Goal: Check status: Check status

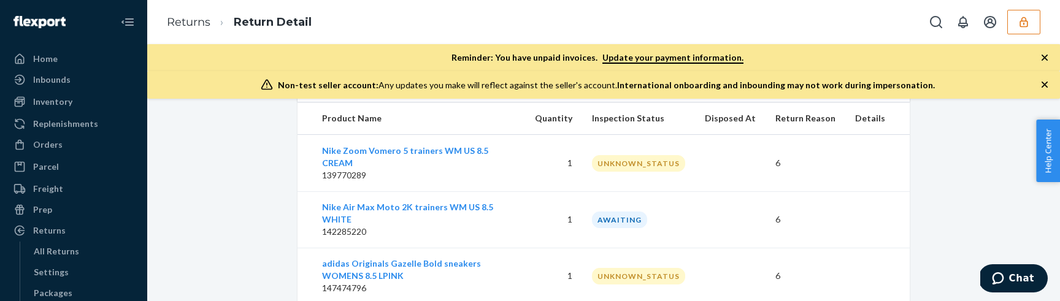
scroll to position [397, 0]
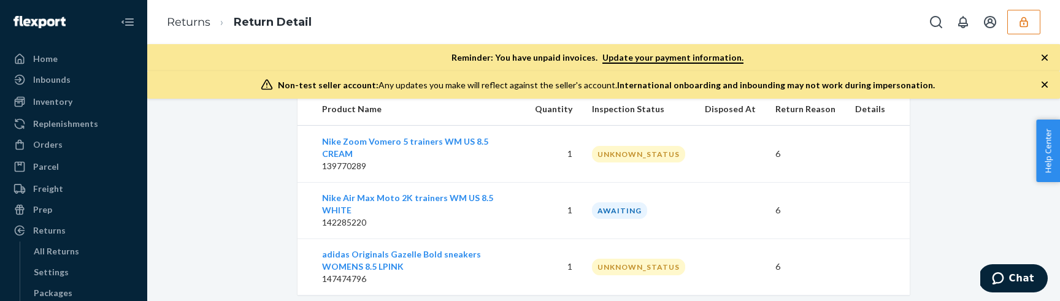
click at [513, 281] on div "Return #25RYWVV3M7XVN6 US$0.00 Inspecting From , Return to C/O Returns [STREET_…" at bounding box center [603, 200] width 913 height 203
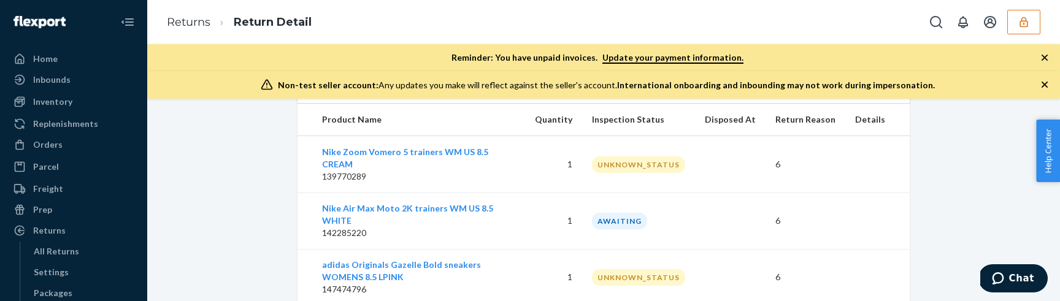
scroll to position [393, 0]
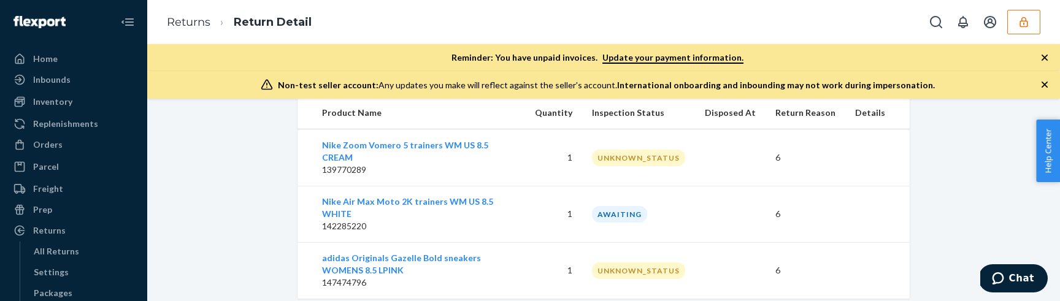
click at [574, 242] on td "1" at bounding box center [553, 270] width 57 height 56
click at [560, 203] on td "1" at bounding box center [553, 214] width 57 height 56
drag, startPoint x: 612, startPoint y: 152, endPoint x: 659, endPoint y: 152, distance: 46.6
click at [632, 152] on div "UNKNOWN_STATUS" at bounding box center [638, 158] width 93 height 17
drag, startPoint x: 685, startPoint y: 151, endPoint x: 615, endPoint y: 151, distance: 70.6
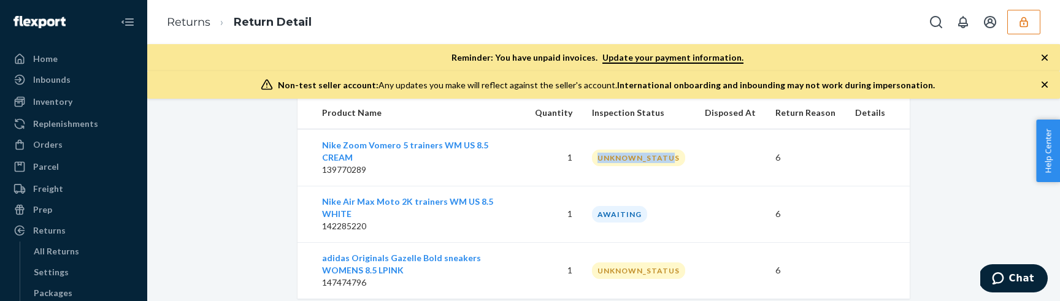
click at [615, 151] on div "UNKNOWN_STATUS" at bounding box center [638, 158] width 93 height 17
click at [274, 237] on div "Return #25RYWVV3M7XVN6 US$0.00 Inspecting From , Return to C/O Returns [STREET_…" at bounding box center [603, 11] width 895 height 575
drag, startPoint x: 605, startPoint y: 112, endPoint x: 692, endPoint y: 109, distance: 87.2
click at [692, 109] on th "Inspection Status" at bounding box center [638, 113] width 113 height 33
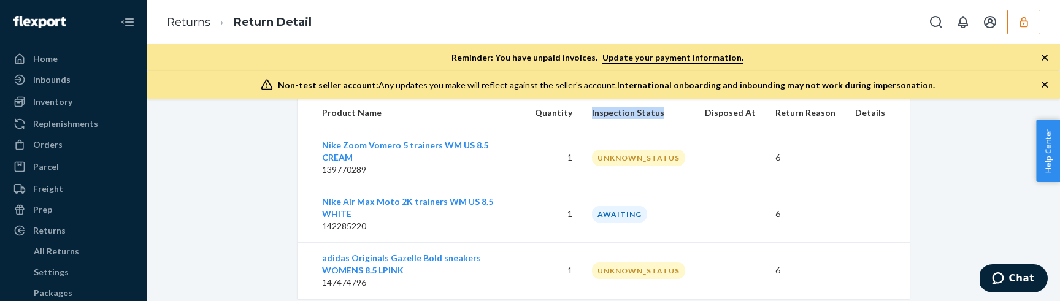
copy th "Inspection Status"
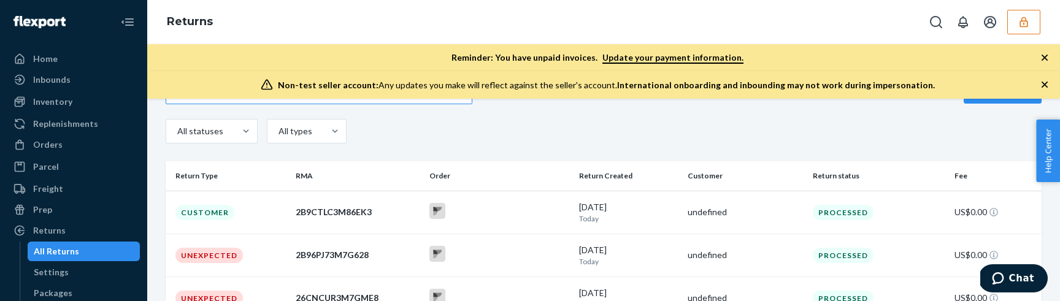
scroll to position [114, 0]
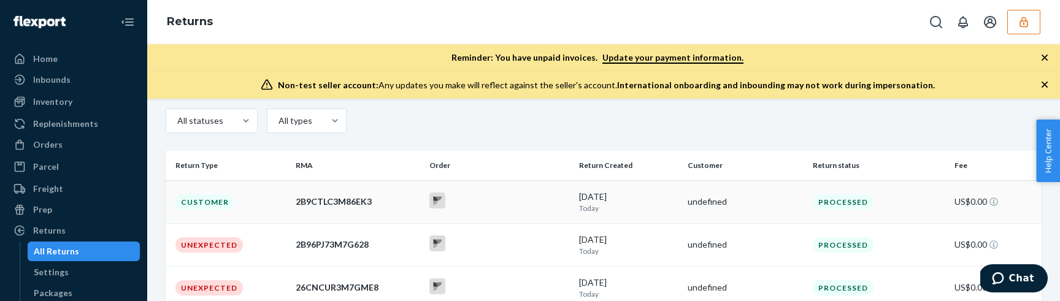
click at [261, 211] on td "Customer" at bounding box center [228, 201] width 125 height 43
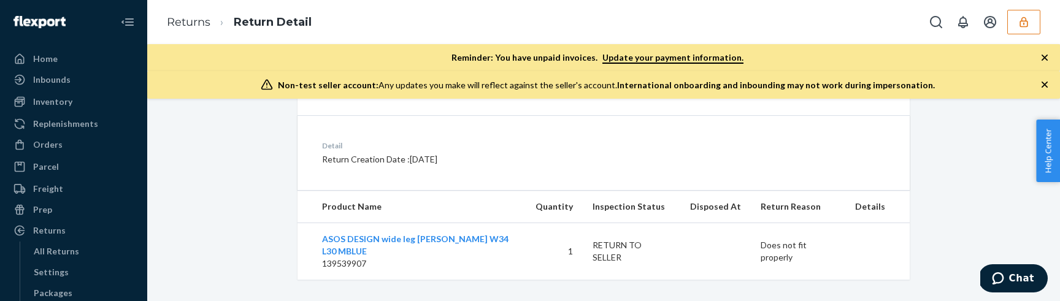
scroll to position [293, 0]
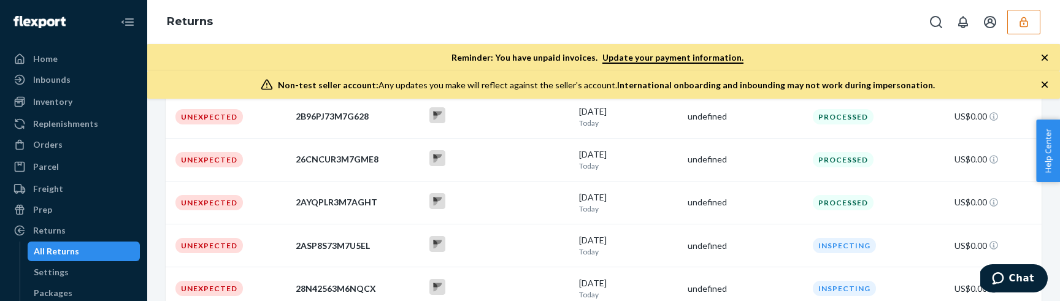
scroll to position [252, 0]
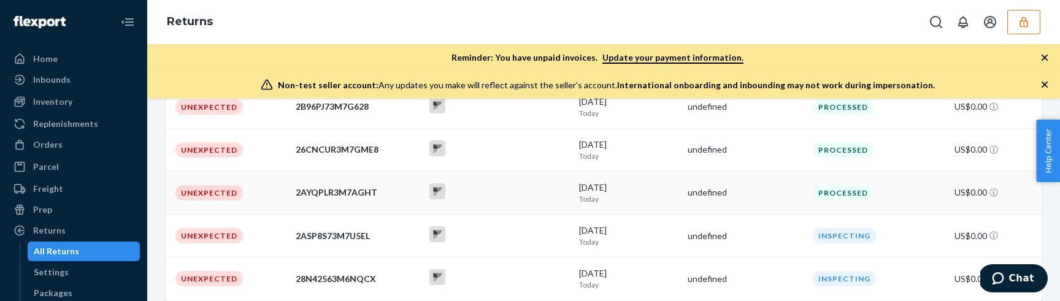
click at [251, 204] on td "Unexpected" at bounding box center [228, 192] width 125 height 43
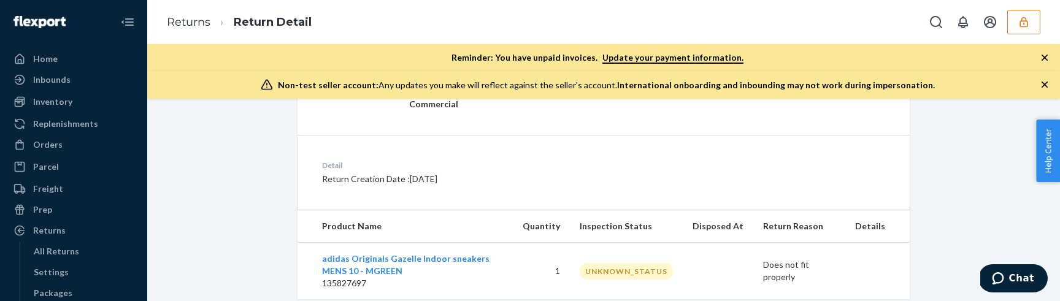
scroll to position [309, 0]
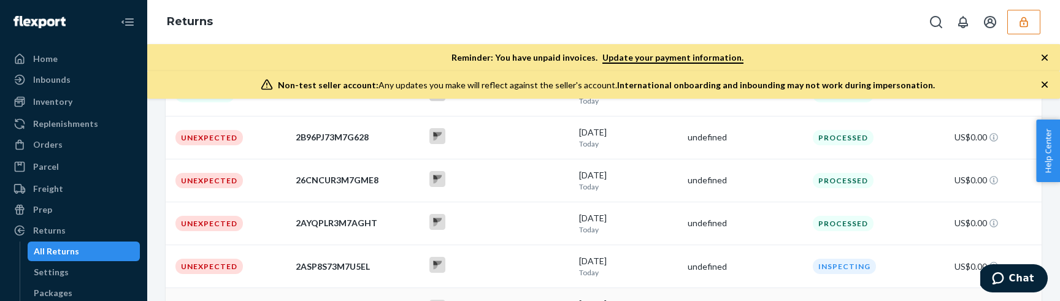
scroll to position [223, 0]
click at [246, 233] on td "Unexpected" at bounding box center [228, 222] width 125 height 43
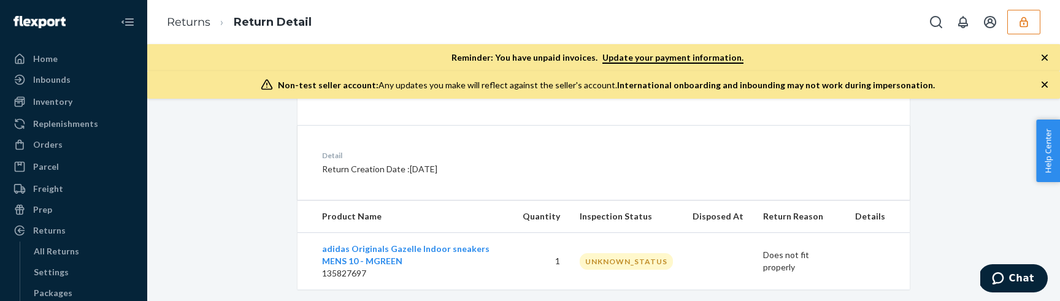
scroll to position [309, 0]
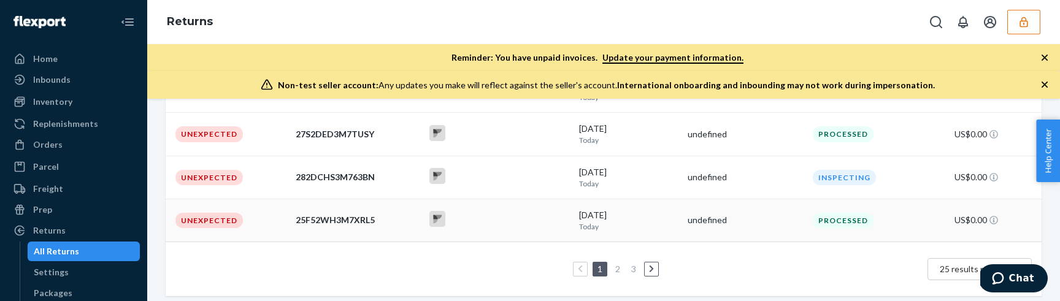
scroll to position [489, 0]
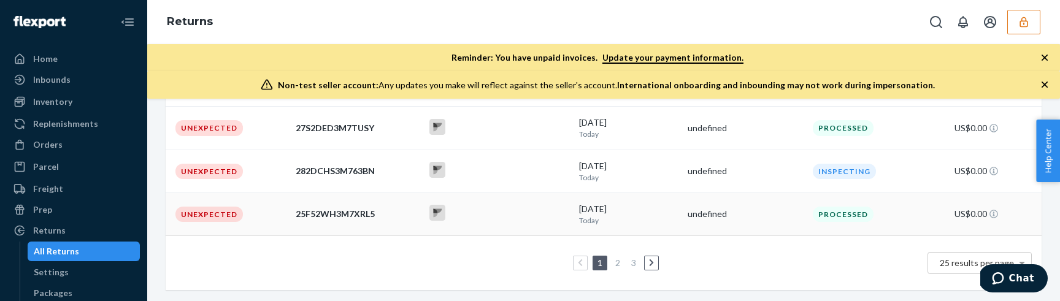
click at [263, 223] on td "Unexpected" at bounding box center [228, 214] width 125 height 43
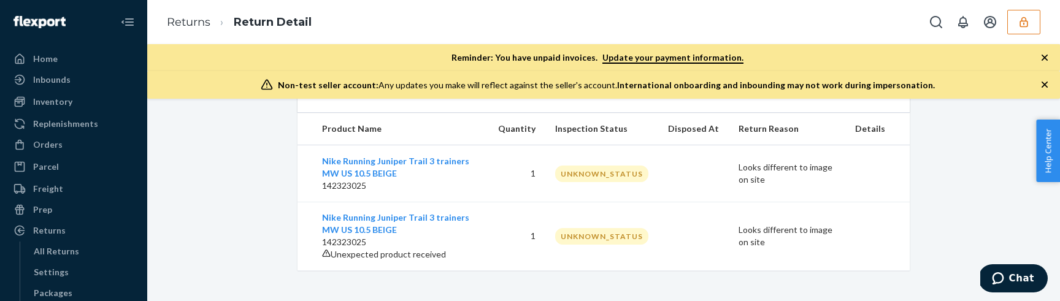
scroll to position [385, 0]
